Goal: Transaction & Acquisition: Purchase product/service

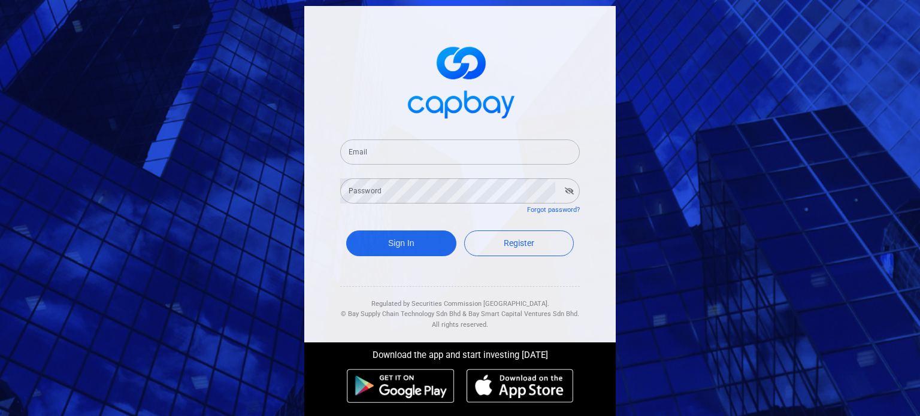
click at [491, 150] on input "Email" at bounding box center [460, 152] width 240 height 25
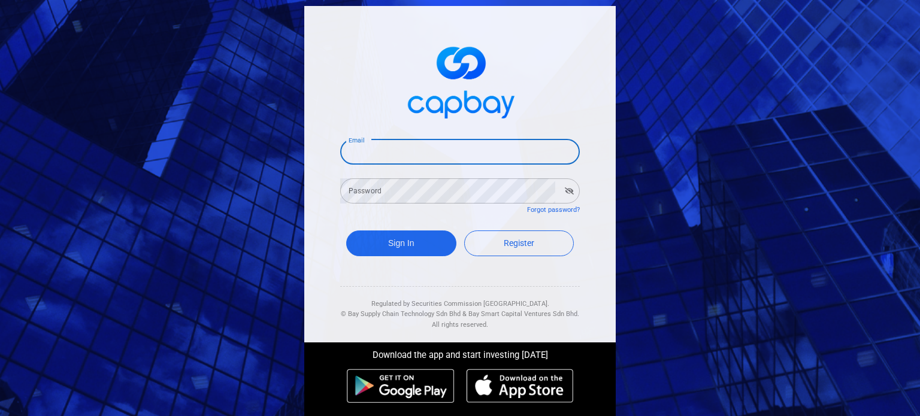
paste input "[EMAIL_ADDRESS][DOMAIN_NAME]"
type input "[EMAIL_ADDRESS][DOMAIN_NAME]"
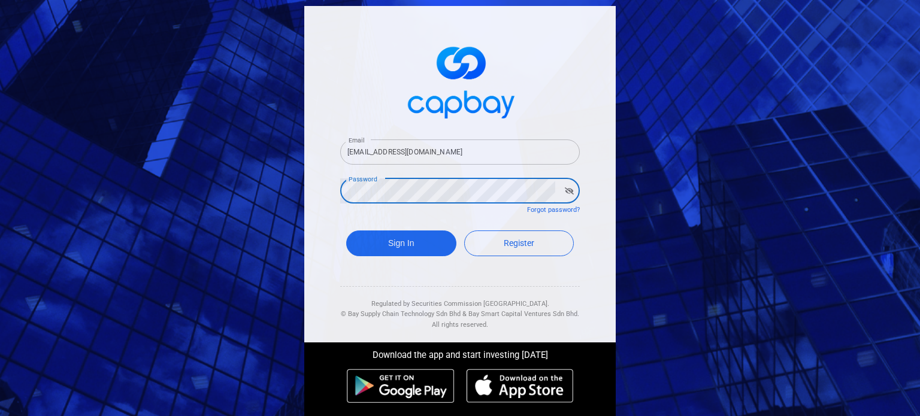
click at [565, 190] on icon "button" at bounding box center [569, 191] width 9 height 7
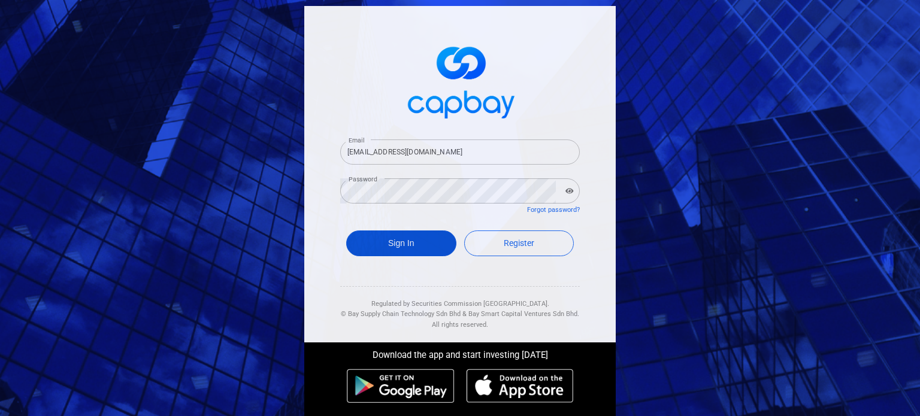
click at [400, 241] on button "Sign In" at bounding box center [401, 244] width 110 height 26
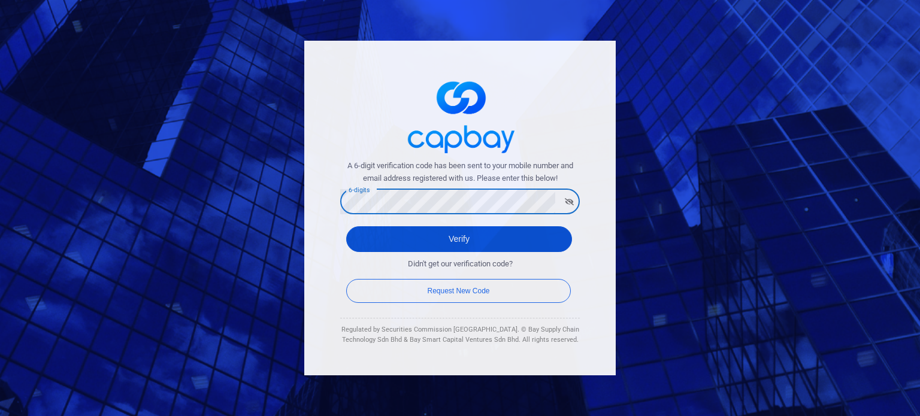
click at [405, 241] on button "Verify" at bounding box center [459, 240] width 226 height 26
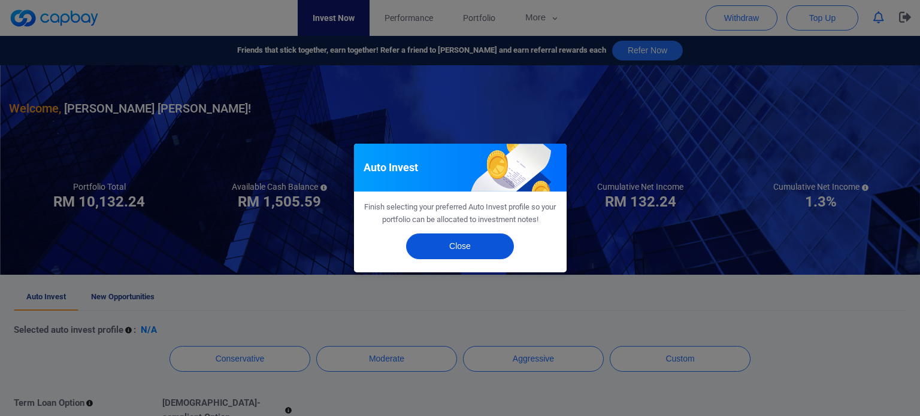
click at [454, 249] on button "Close" at bounding box center [460, 247] width 108 height 26
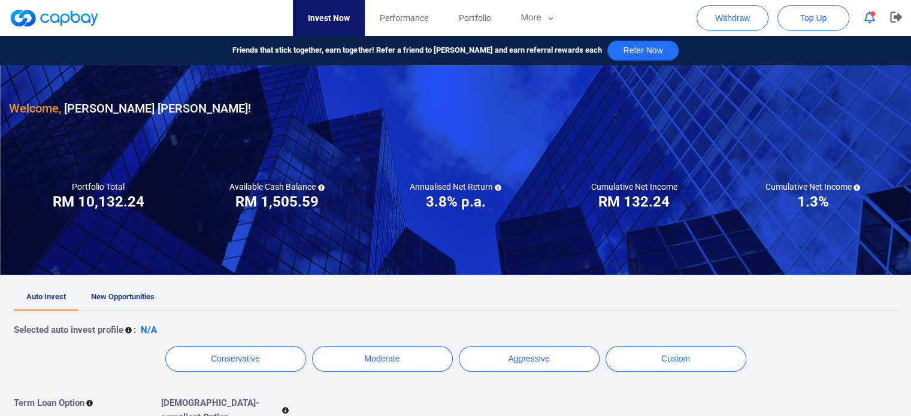
scroll to position [60, 0]
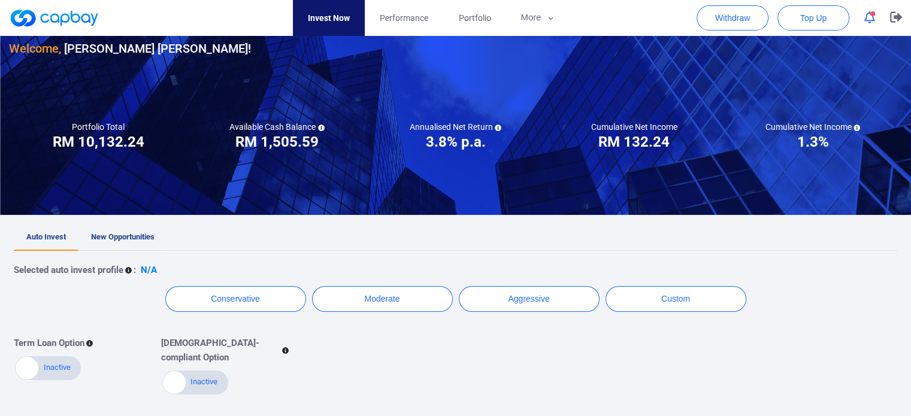
click at [114, 237] on span "New Opportunities" at bounding box center [123, 236] width 64 height 9
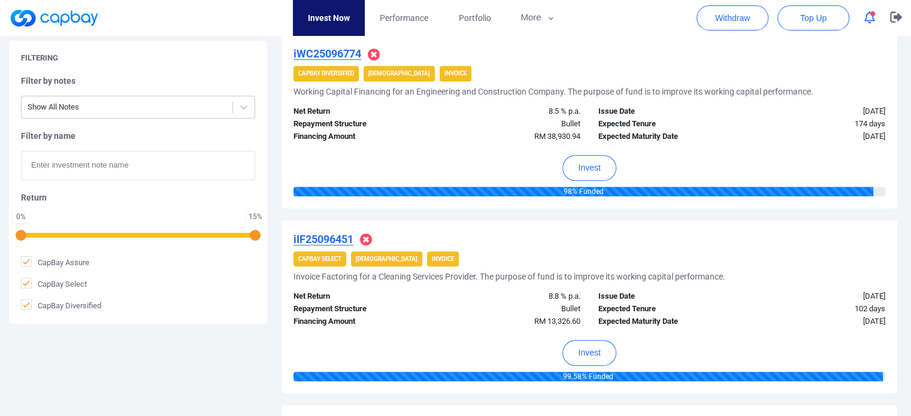
scroll to position [652, 0]
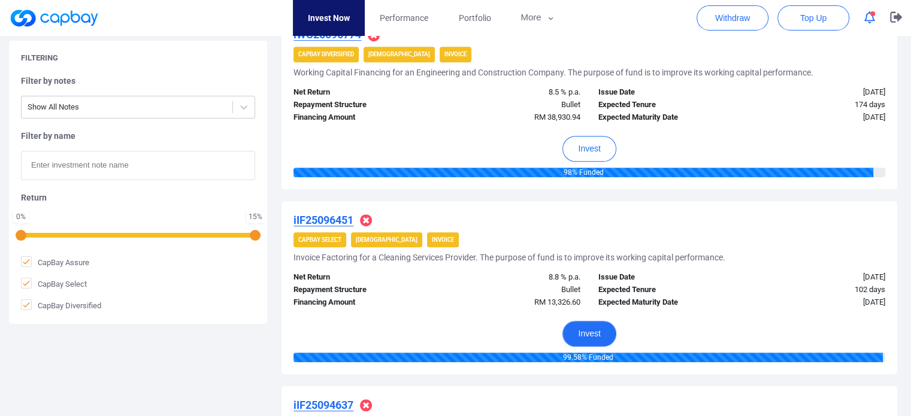
click at [594, 337] on button "Invest" at bounding box center [589, 334] width 53 height 26
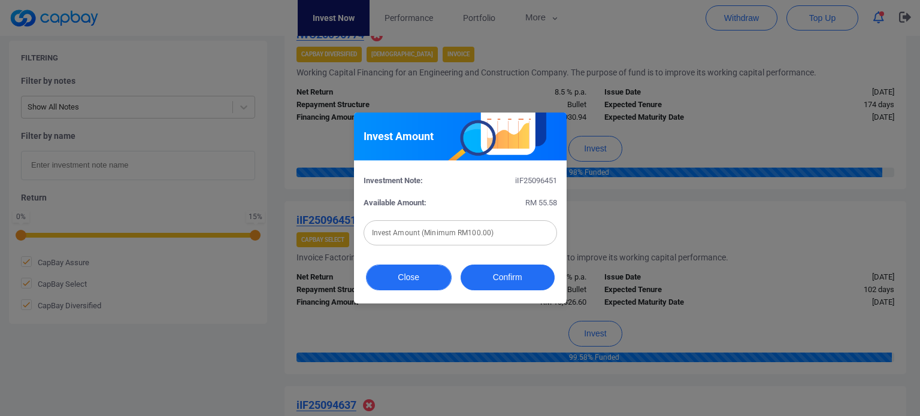
click at [417, 273] on button "Close" at bounding box center [409, 278] width 86 height 26
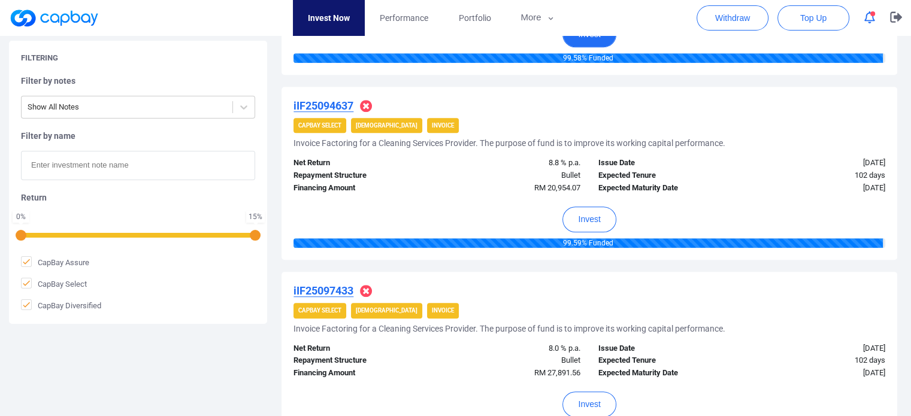
scroll to position [1011, 0]
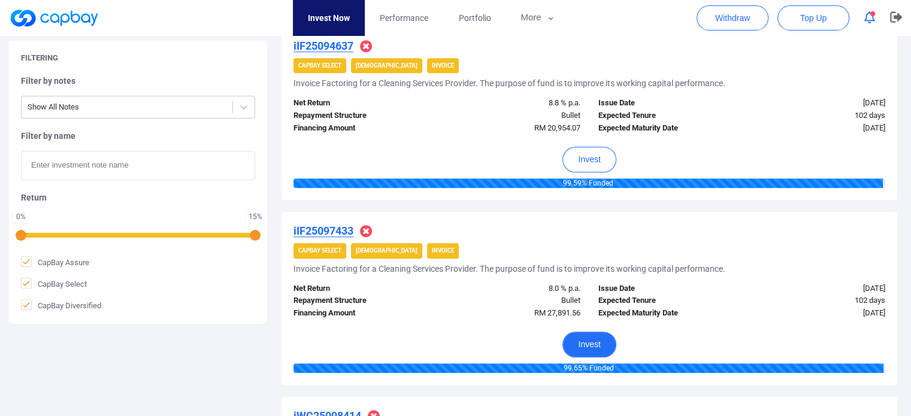
click at [593, 349] on button "Invest" at bounding box center [589, 345] width 53 height 26
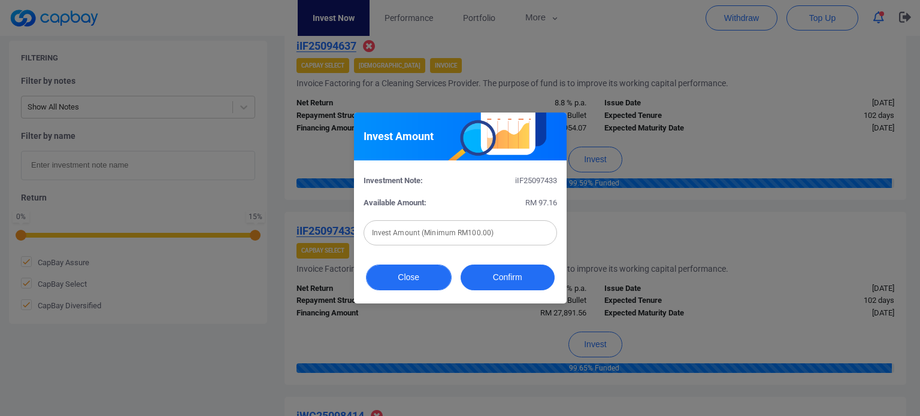
click at [428, 284] on button "Close" at bounding box center [409, 278] width 86 height 26
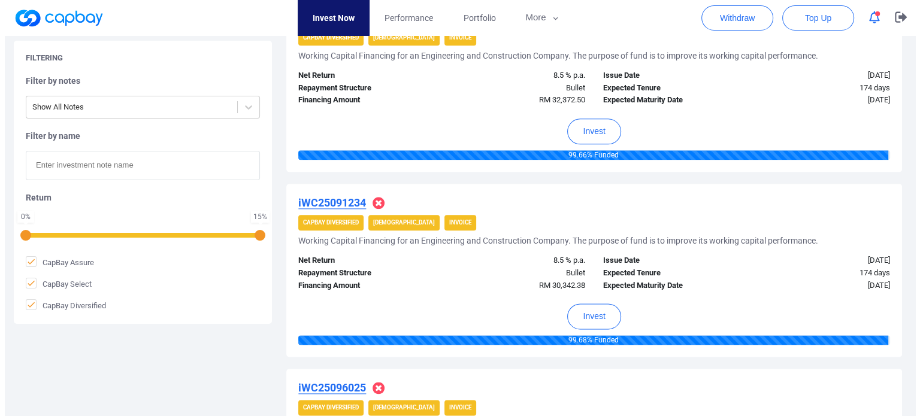
scroll to position [1431, 0]
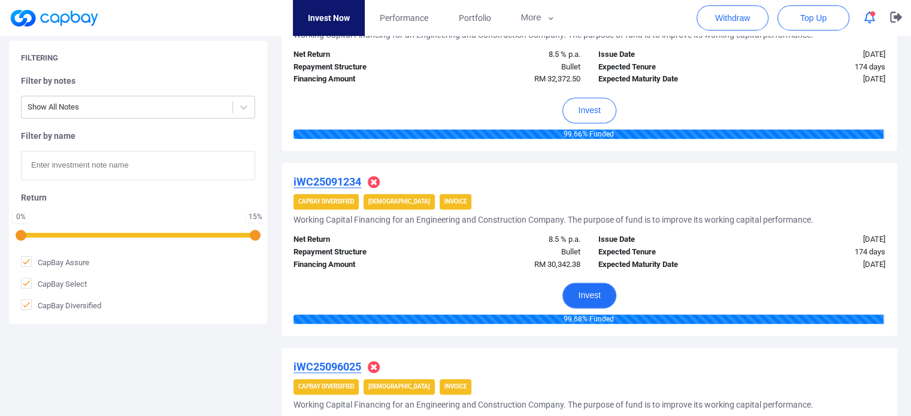
click at [611, 295] on button "Invest" at bounding box center [589, 296] width 53 height 26
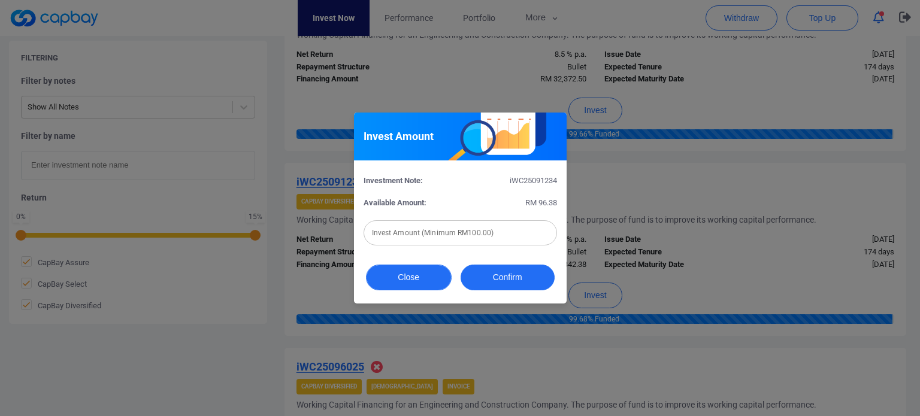
click at [417, 280] on button "Close" at bounding box center [409, 278] width 86 height 26
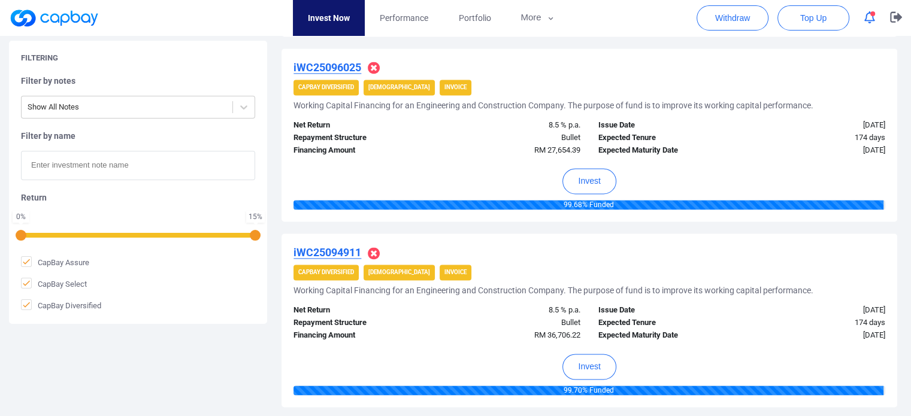
scroll to position [1790, 0]
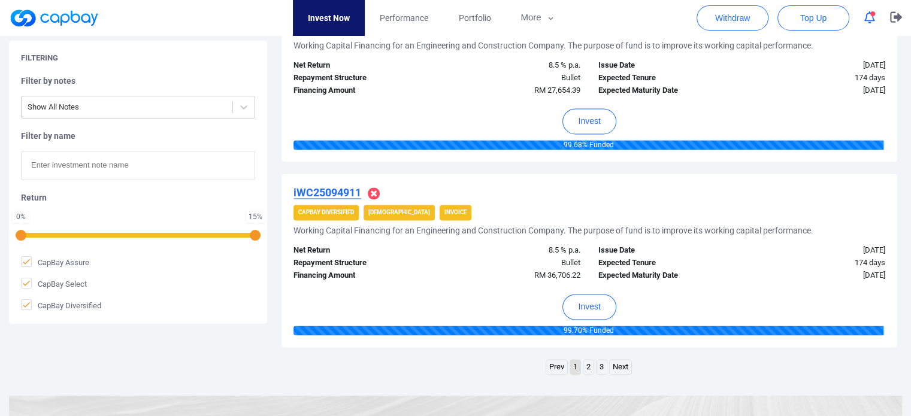
click at [588, 362] on link "2" at bounding box center [589, 367] width 10 height 15
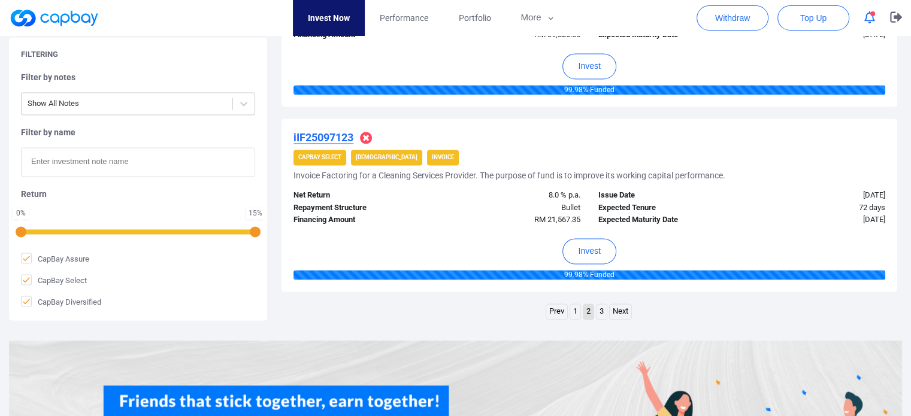
scroll to position [1902, 0]
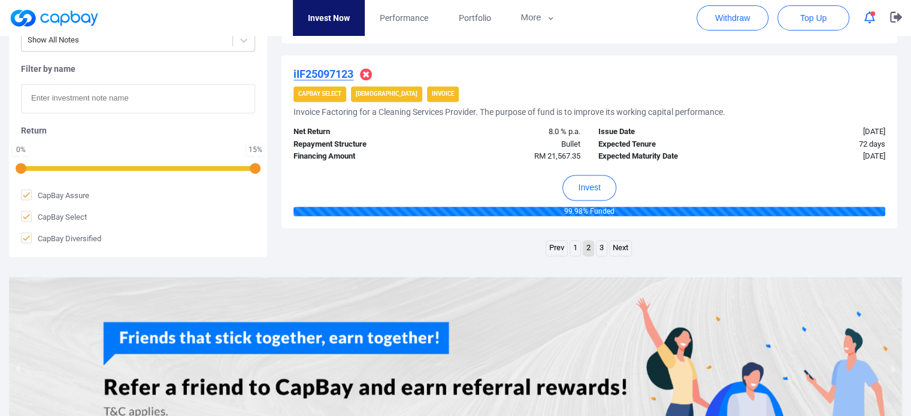
click at [561, 247] on link "Prev" at bounding box center [556, 248] width 21 height 15
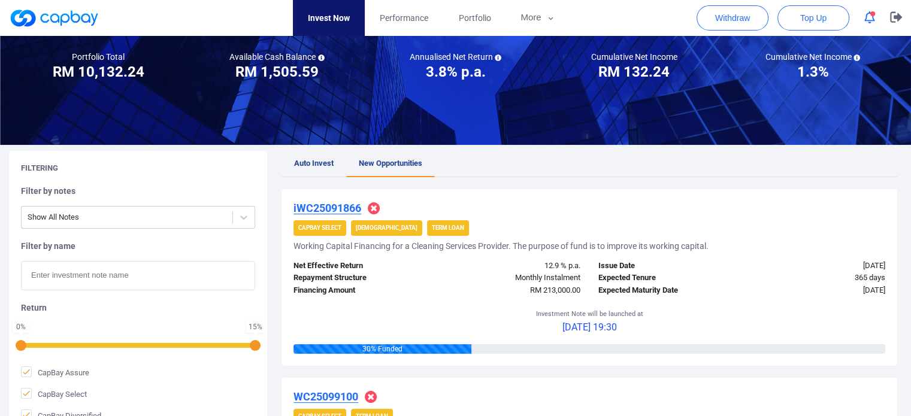
scroll to position [0, 0]
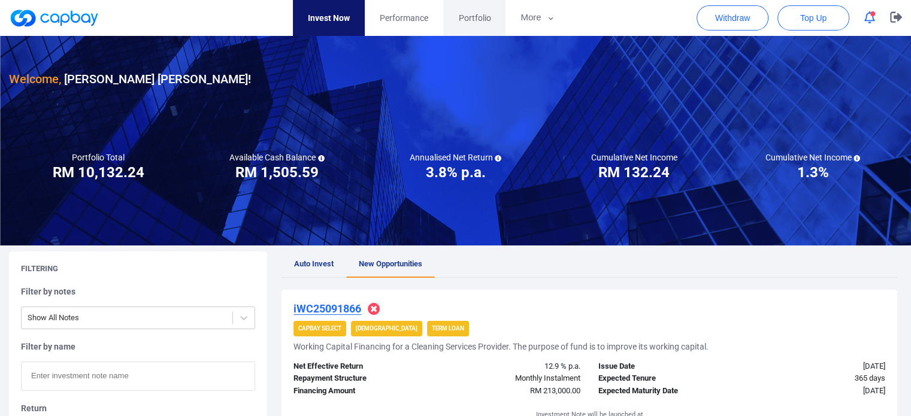
click at [482, 25] on link "Portfolio" at bounding box center [474, 18] width 62 height 36
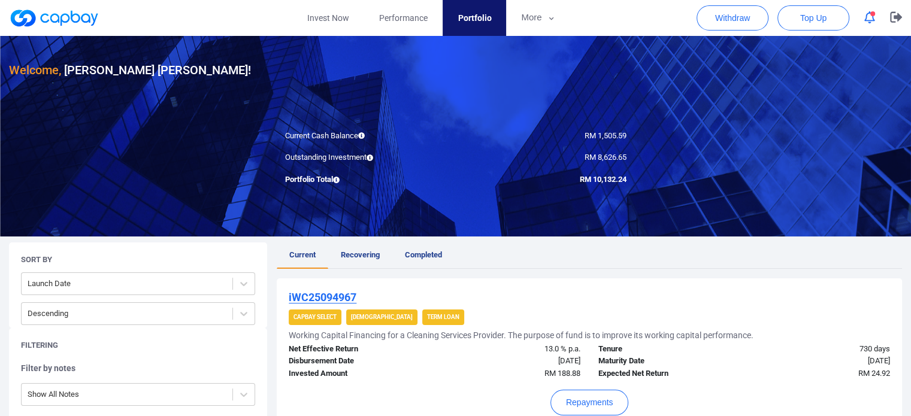
scroll to position [38, 0]
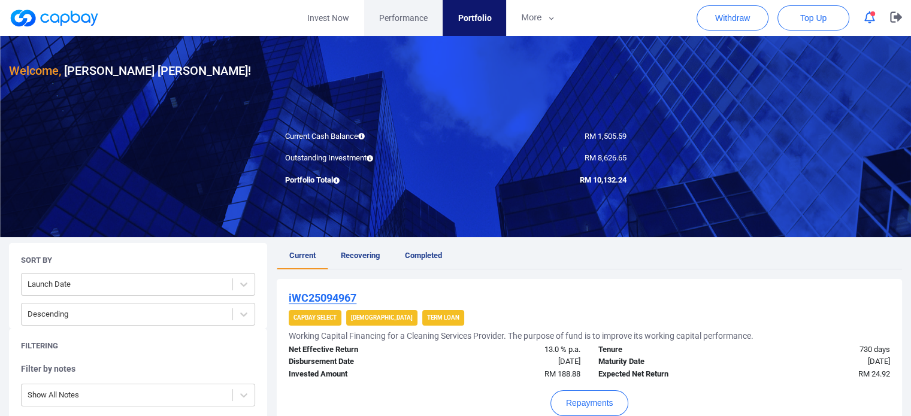
click at [420, 29] on link "Performance" at bounding box center [403, 18] width 78 height 36
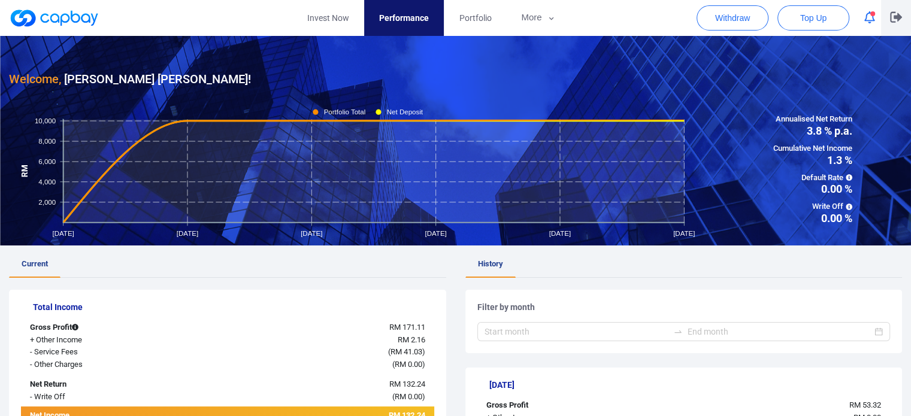
click at [896, 17] on icon "button" at bounding box center [896, 17] width 12 height 11
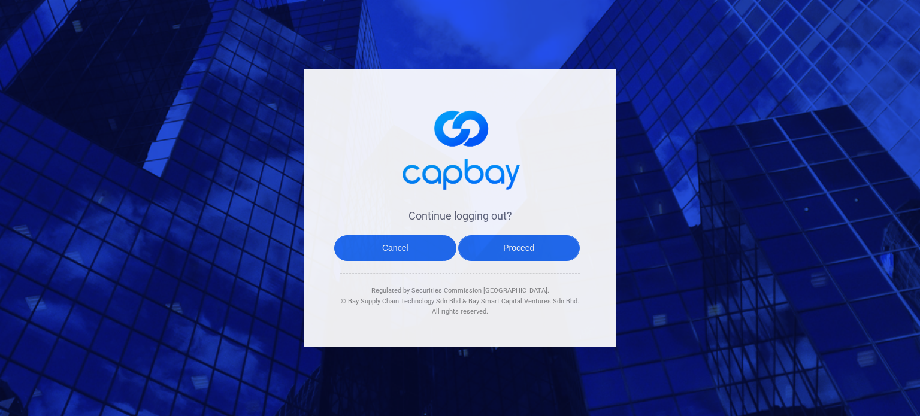
click at [538, 245] on button "Proceed" at bounding box center [519, 248] width 122 height 26
